Goal: Communication & Community: Answer question/provide support

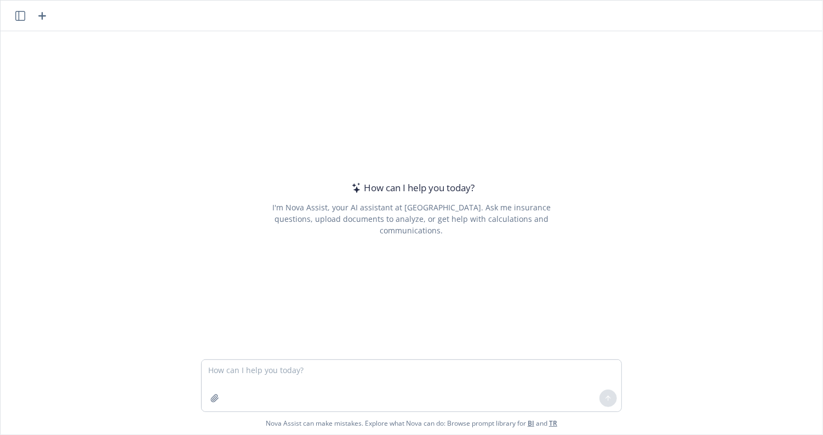
click at [235, 376] on textarea at bounding box center [412, 385] width 420 height 51
type textarea "draft employee communication from HR/Benefits including these points:"
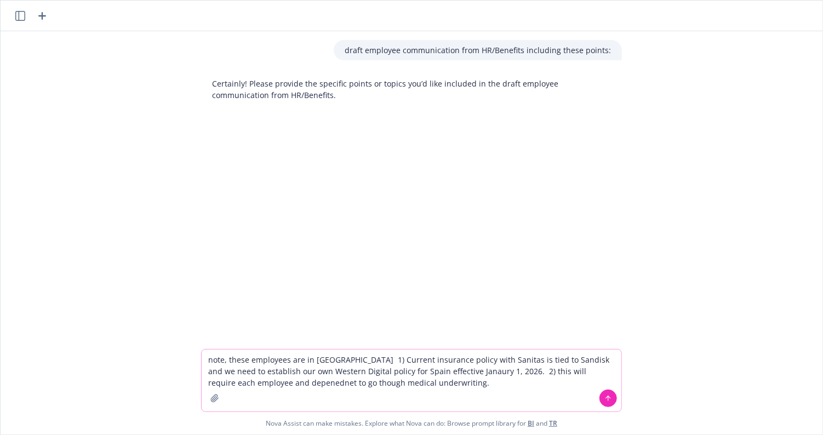
click at [397, 385] on textarea "note, these employees are in [GEOGRAPHIC_DATA] 1) Current insurance policy with…" at bounding box center [412, 380] width 420 height 62
click at [400, 385] on textarea "note, these employees are in [GEOGRAPHIC_DATA] 1) Current insurance policy with…" at bounding box center [412, 380] width 420 height 62
click at [415, 386] on textarea "note, these employees are in [GEOGRAPHIC_DATA] 1) Current insurance policy with…" at bounding box center [412, 380] width 420 height 62
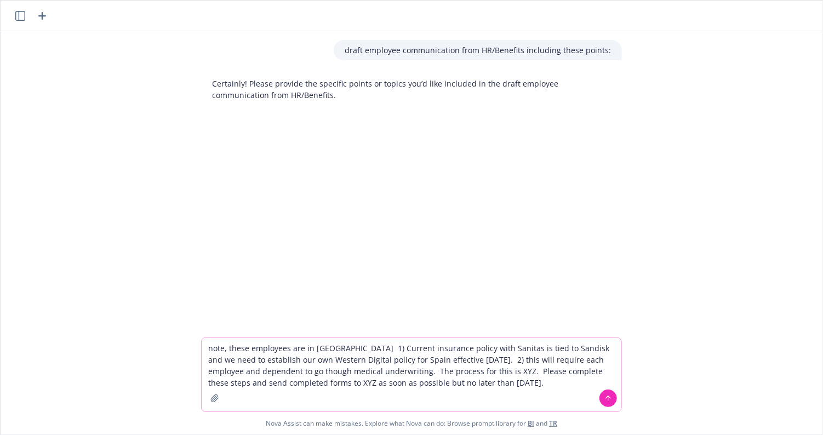
click at [439, 383] on textarea "note, these employees are in [GEOGRAPHIC_DATA] 1) Current insurance policy with…" at bounding box center [412, 374] width 420 height 73
type textarea "note, these employees are in [GEOGRAPHIC_DATA] 1) Current insurance policy with…"
click at [607, 400] on icon at bounding box center [608, 398] width 8 height 8
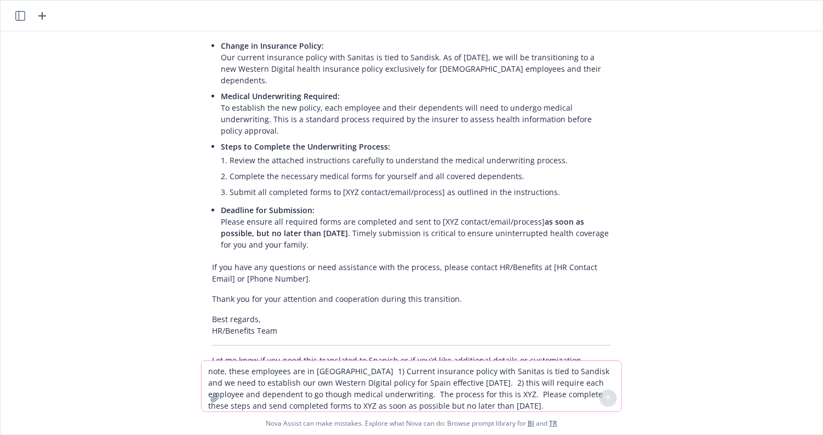
scroll to position [278, 0]
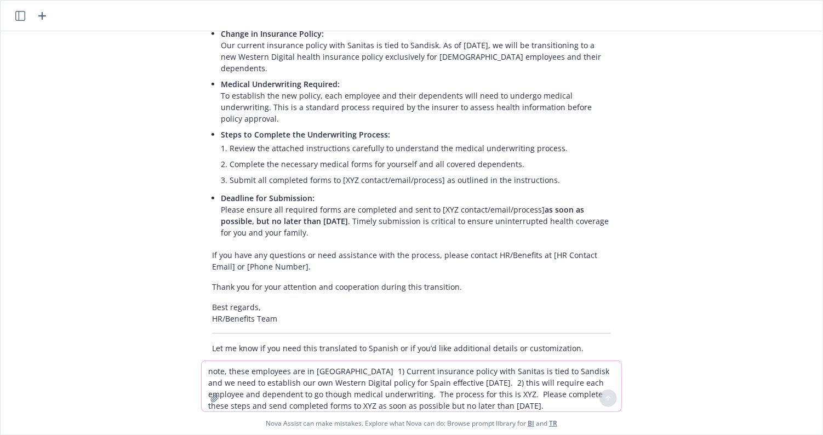
click at [265, 301] on p "Best regards, HR/Benefits Team" at bounding box center [411, 312] width 399 height 23
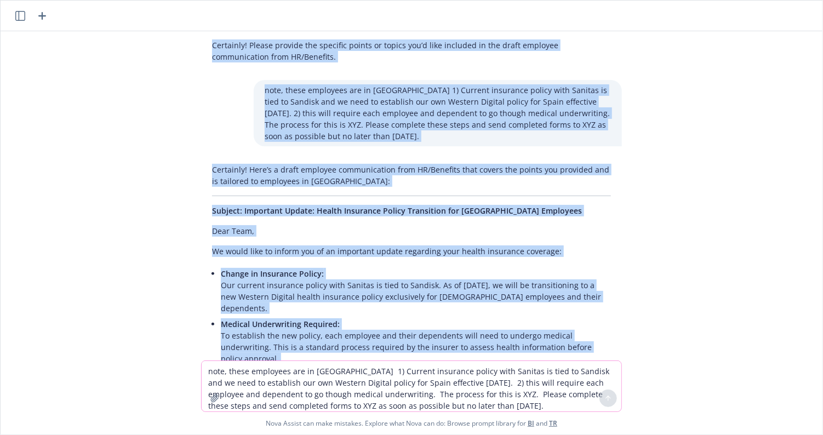
scroll to position [0, 0]
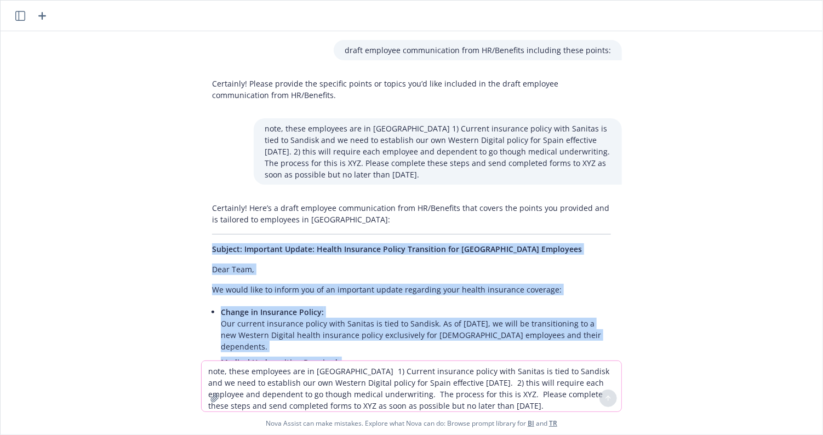
drag, startPoint x: 284, startPoint y: 292, endPoint x: 164, endPoint y: 254, distance: 126.1
click at [164, 254] on div "draft employee communication from HR/Benefits including these points: Certainly…" at bounding box center [412, 195] width 822 height 329
copy div "Subject: Important Update: Health Insurance Policy Transition for [GEOGRAPHIC_D…"
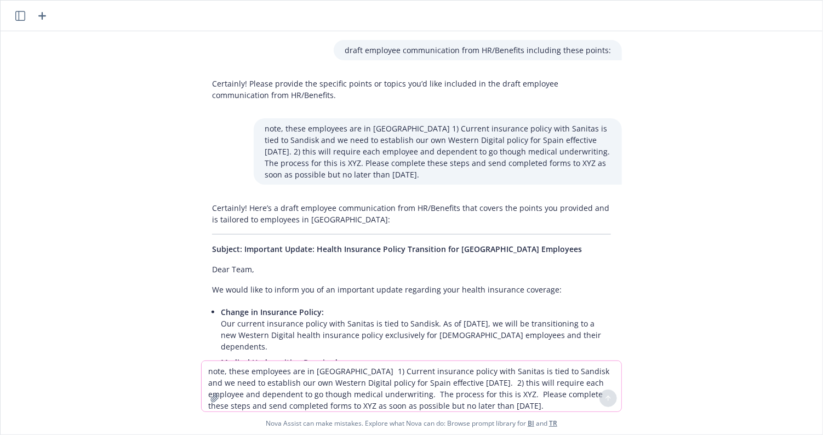
click at [226, 375] on textarea "note, these employees are in [GEOGRAPHIC_DATA] 1) Current insurance policy with…" at bounding box center [412, 386] width 420 height 50
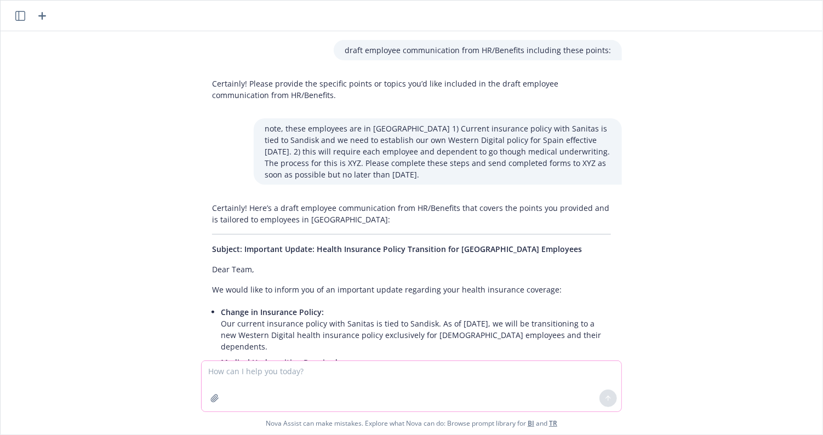
paste textarea "Loremip: Dolorsita Consec: Adipis Elitseddo Eiusmo Temporinci utl Etdol Magnaal…"
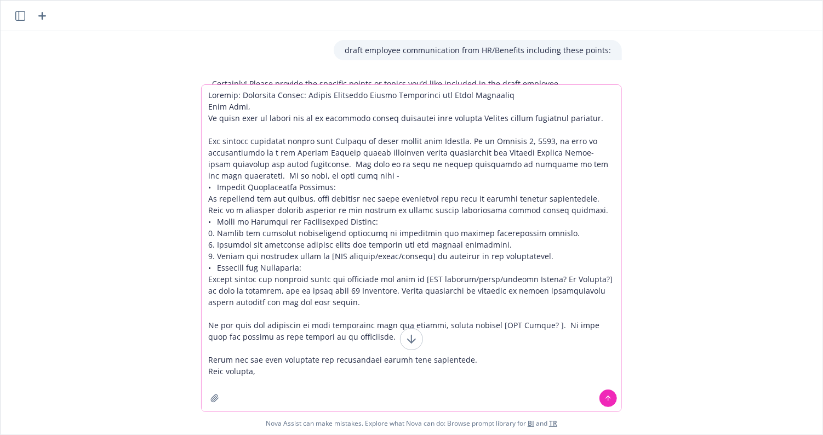
type textarea "Loremip: Dolorsita Consec: Adipis Elitseddo Eiusmo Temporinci utl Etdol Magnaal…"
click at [612, 397] on button at bounding box center [608, 398] width 18 height 18
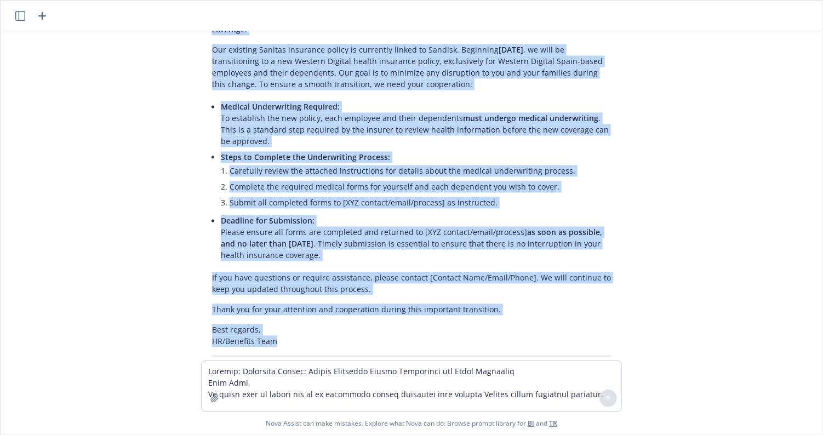
scroll to position [917, 0]
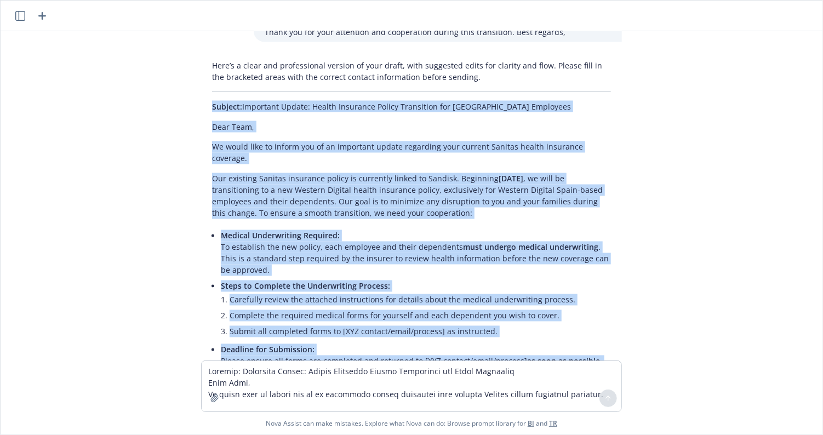
drag, startPoint x: 268, startPoint y: 284, endPoint x: 177, endPoint y: 65, distance: 237.0
click at [177, 65] on div "draft employee communication from HR/Benefits including these points: Certainly…" at bounding box center [412, 195] width 822 height 329
copy div "Subject: Important Update: Health Insurance Policy Transition for [GEOGRAPHIC_D…"
